Goal: Download file/media

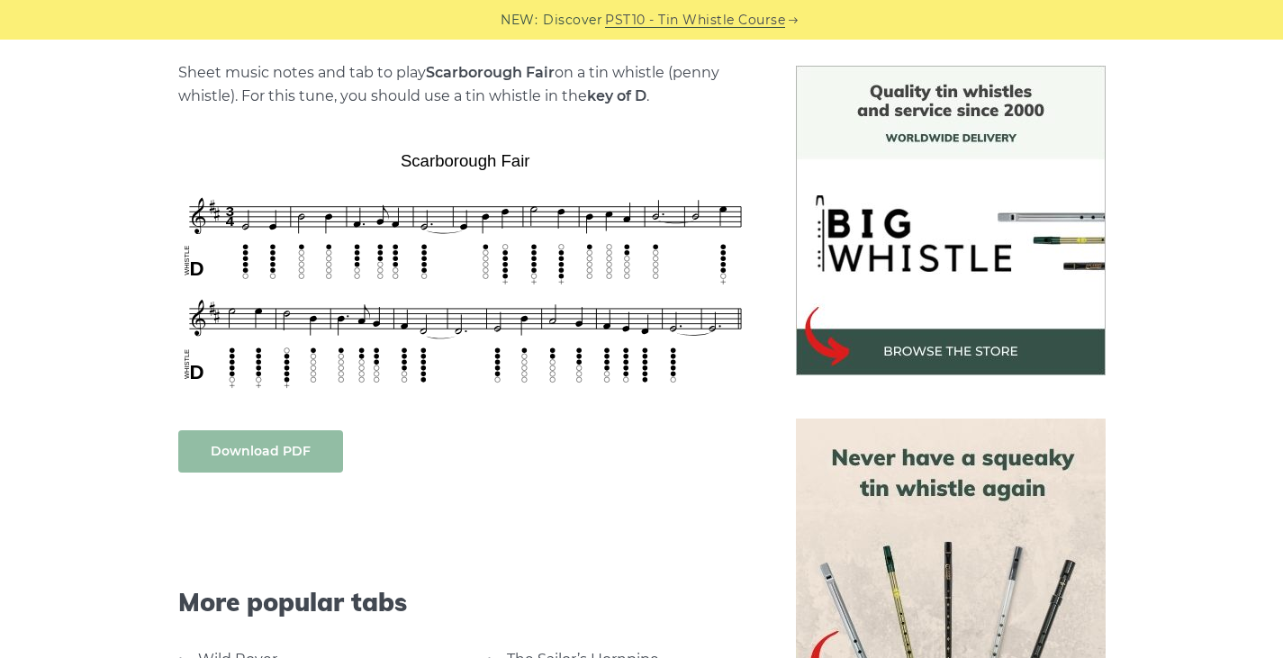
click at [265, 445] on link "Download PDF" at bounding box center [260, 451] width 165 height 42
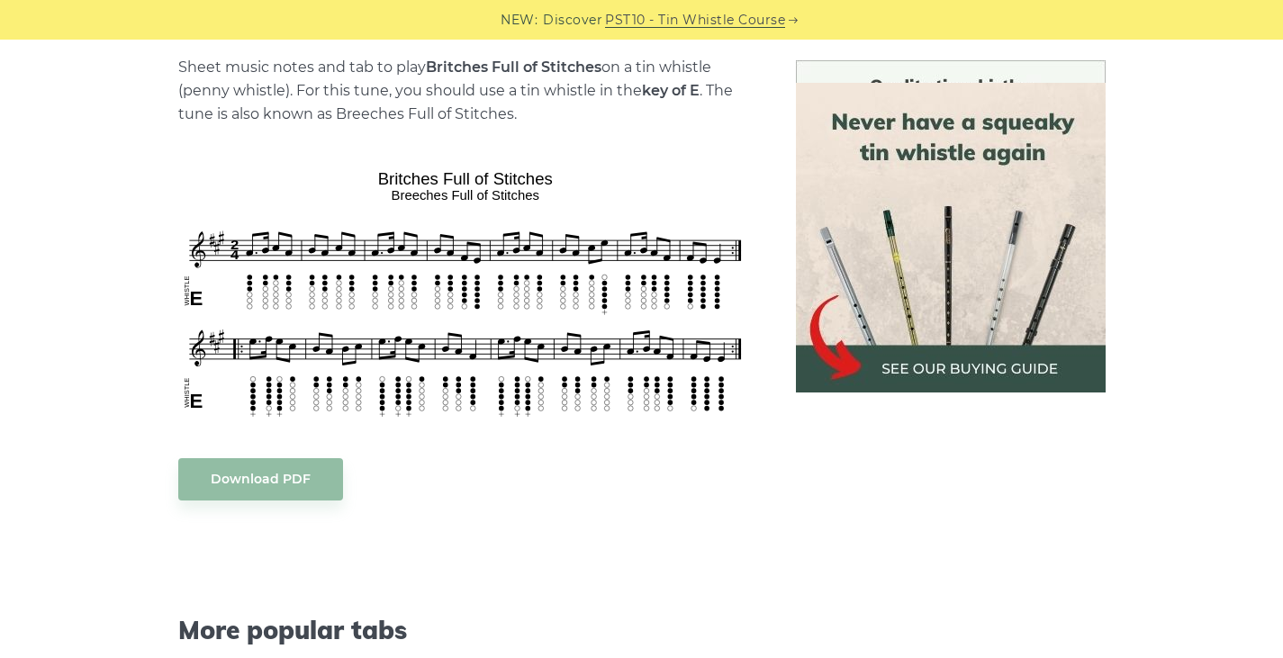
scroll to position [450, 0]
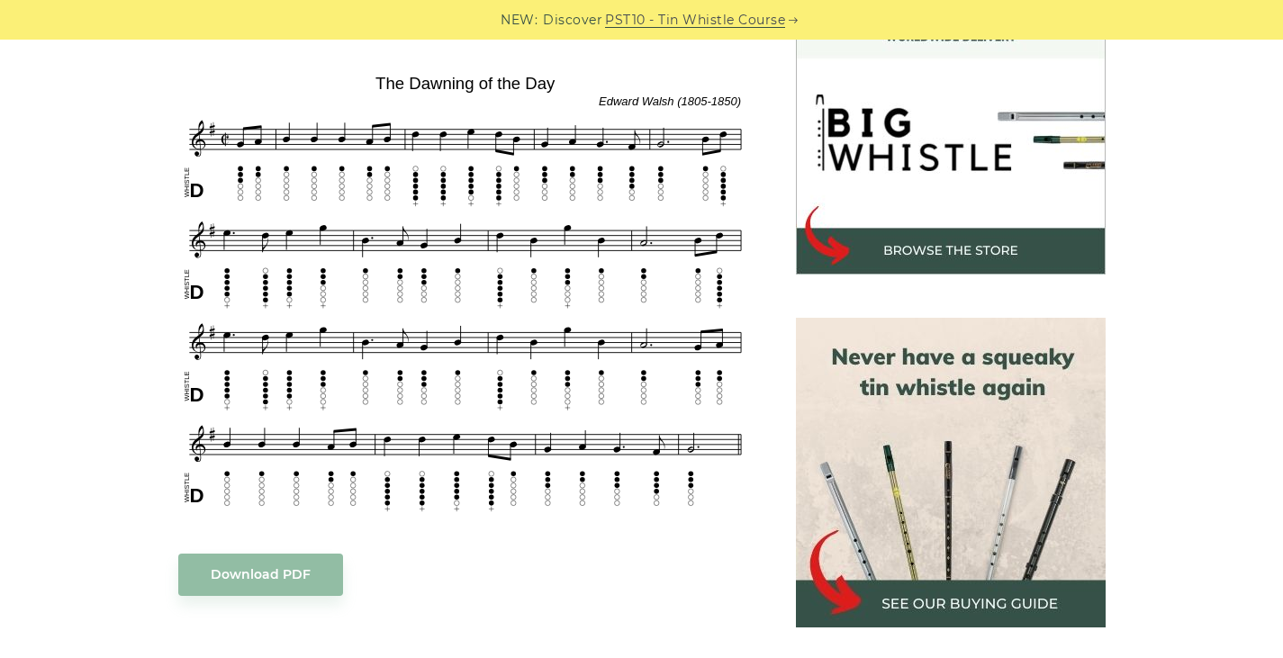
scroll to position [630, 0]
